Goal: Information Seeking & Learning: Check status

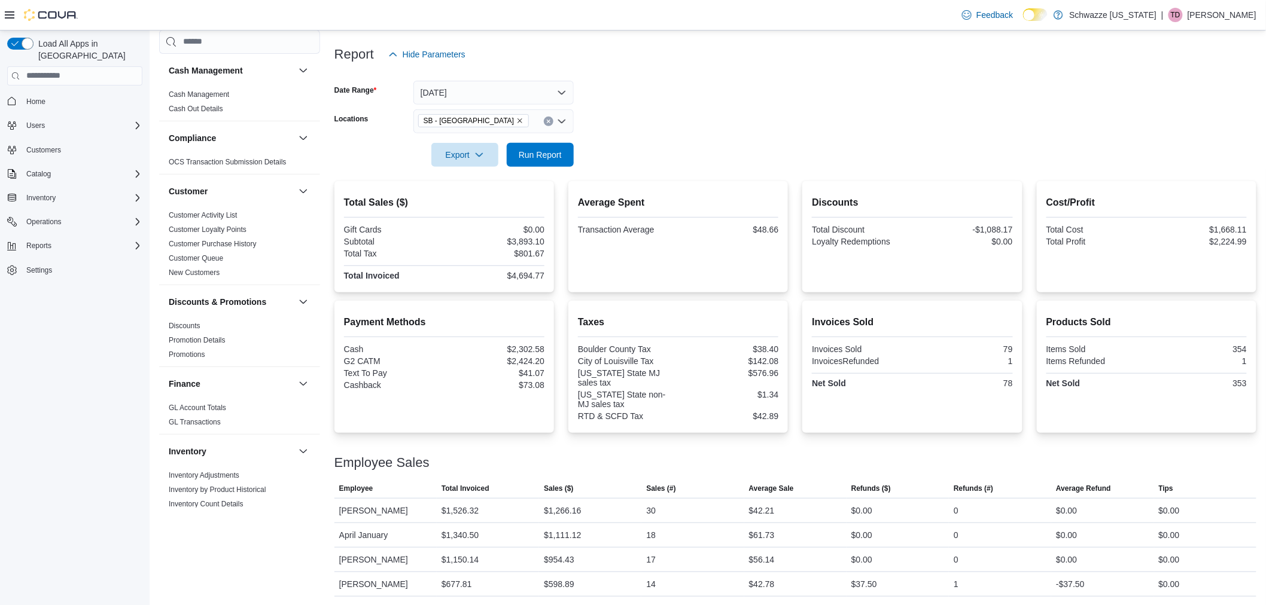
scroll to position [136, 0]
